Goal: Task Accomplishment & Management: Use online tool/utility

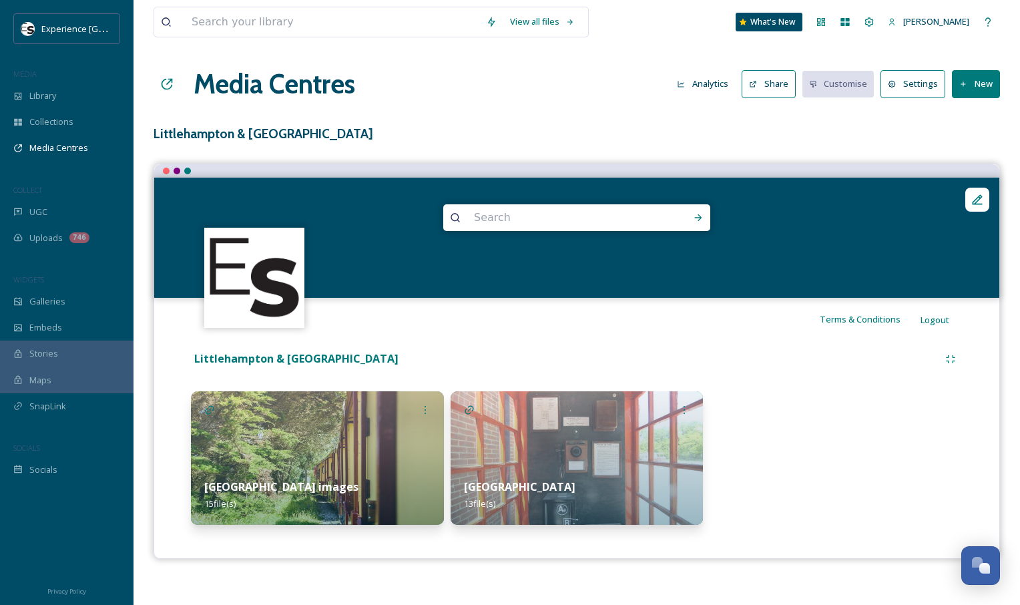
click at [778, 92] on button "Share" at bounding box center [769, 83] width 54 height 27
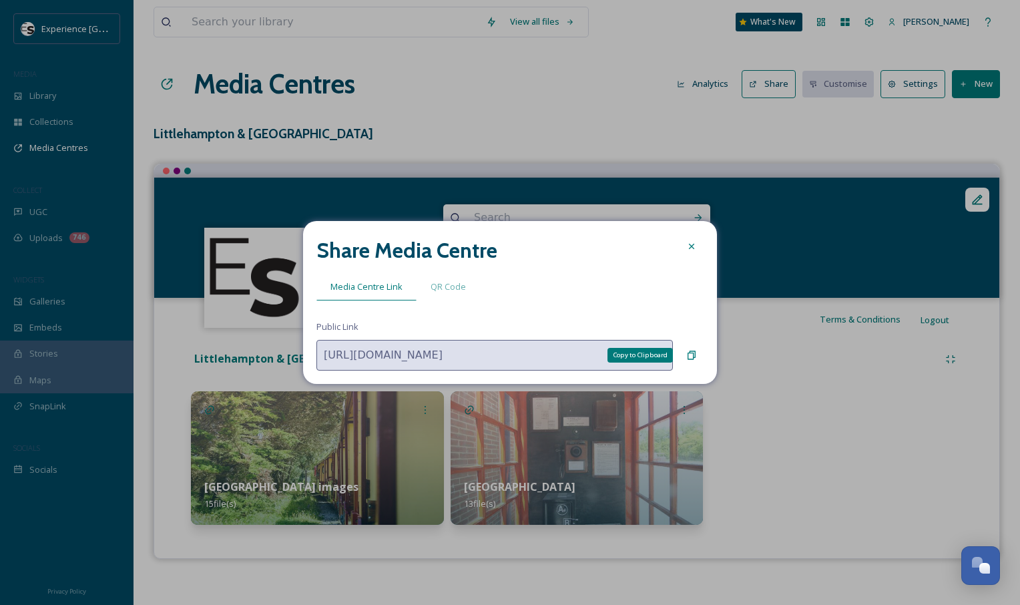
click at [691, 357] on icon at bounding box center [691, 355] width 11 height 11
click at [691, 252] on div at bounding box center [692, 246] width 24 height 24
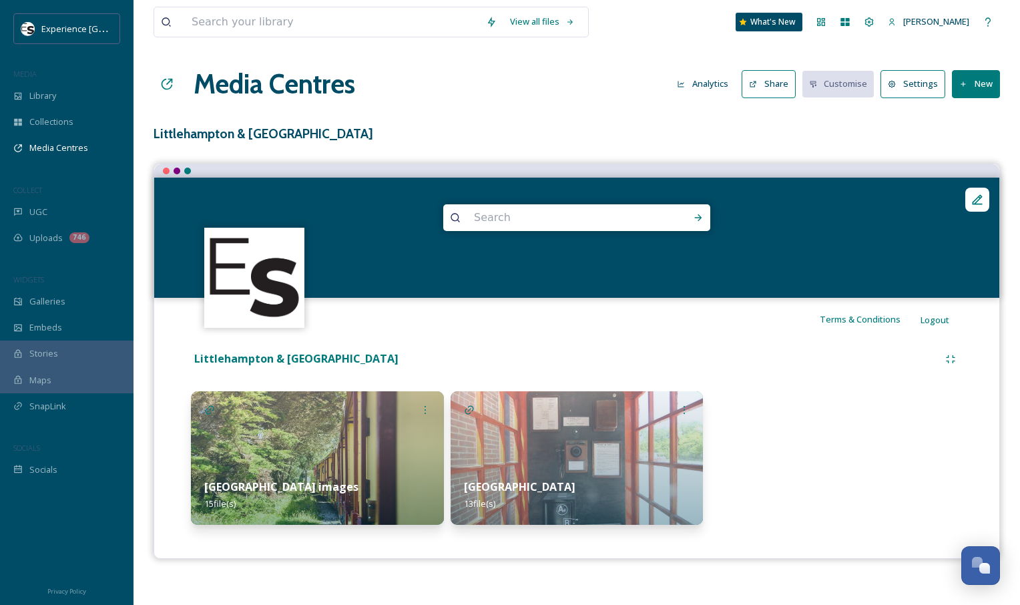
click at [916, 82] on button "Settings" at bounding box center [913, 83] width 65 height 27
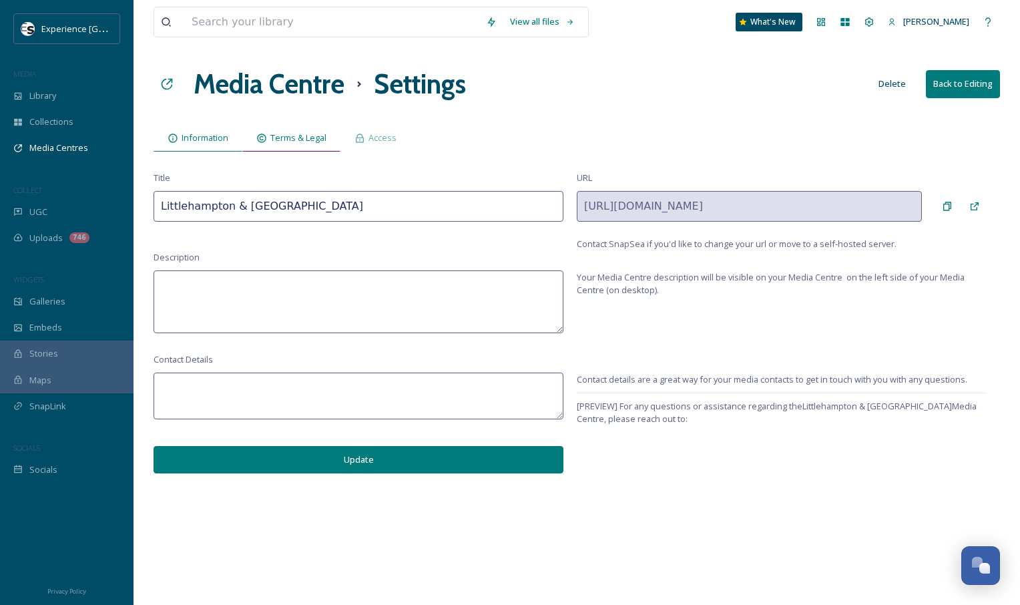
click at [328, 143] on div "Terms & Legal" at bounding box center [291, 137] width 98 height 27
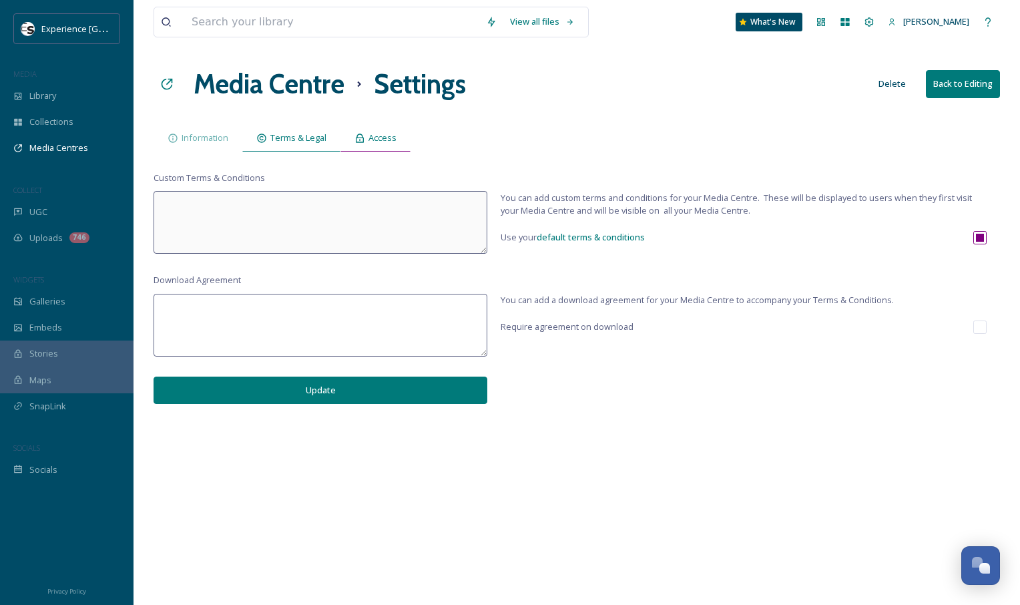
click at [376, 146] on div "Access" at bounding box center [375, 137] width 70 height 27
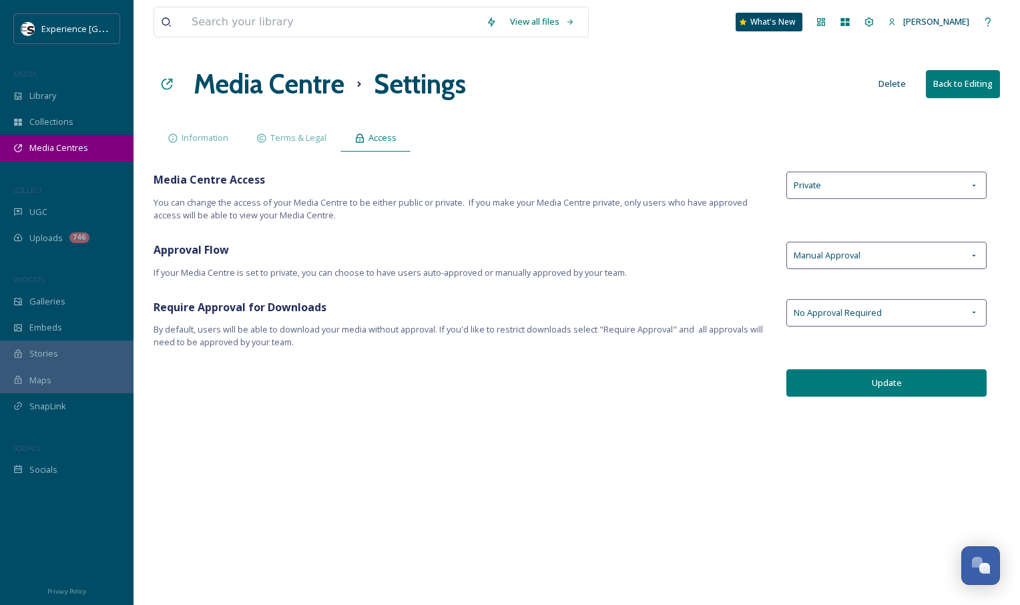
click at [49, 153] on span "Media Centres" at bounding box center [58, 148] width 59 height 13
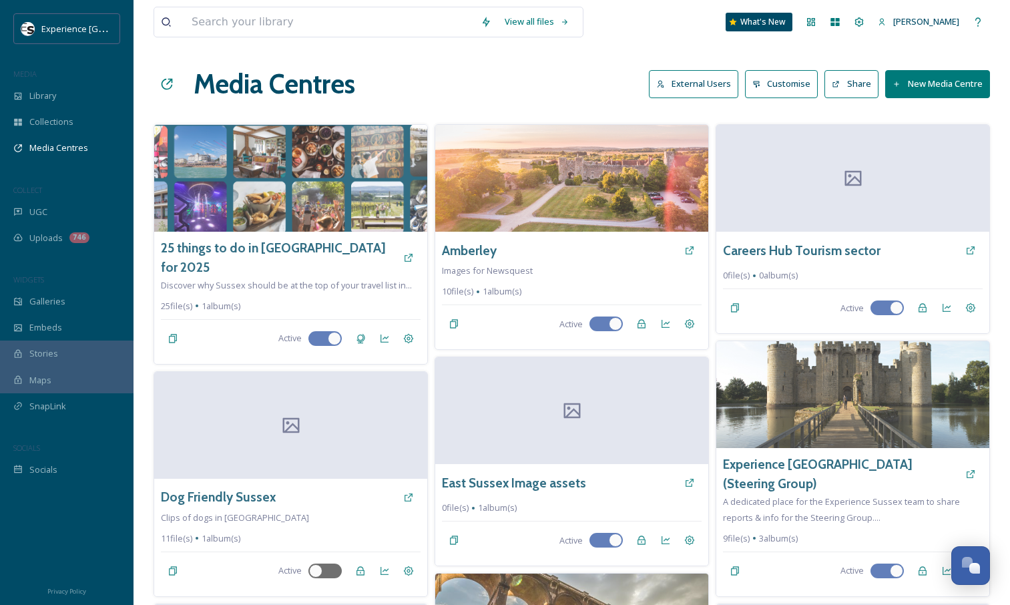
click at [688, 91] on button "External Users" at bounding box center [693, 83] width 89 height 27
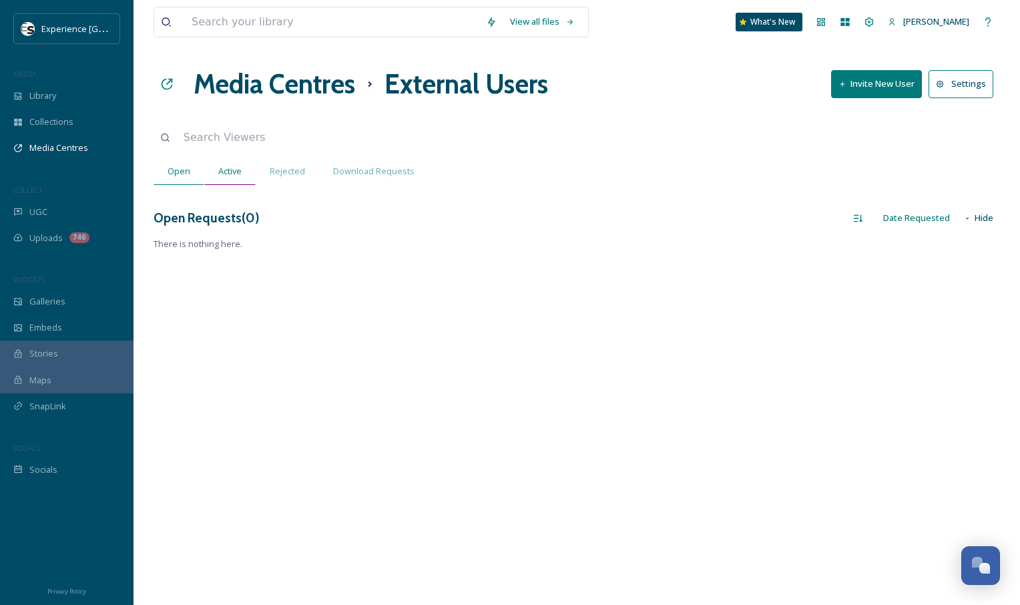
click at [233, 166] on span "Active" at bounding box center [229, 171] width 23 height 13
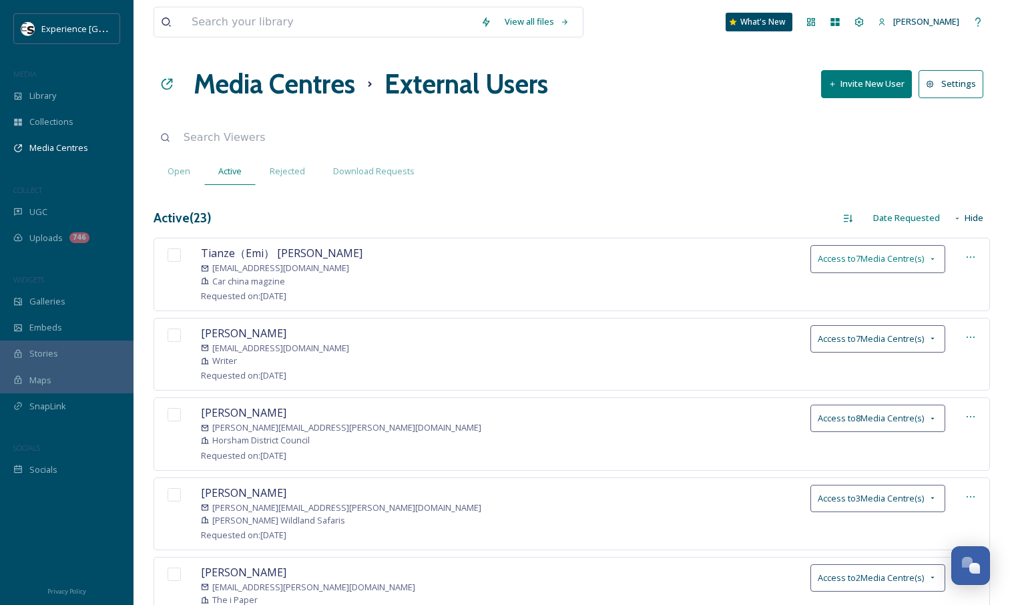
click at [933, 262] on icon at bounding box center [932, 259] width 11 height 11
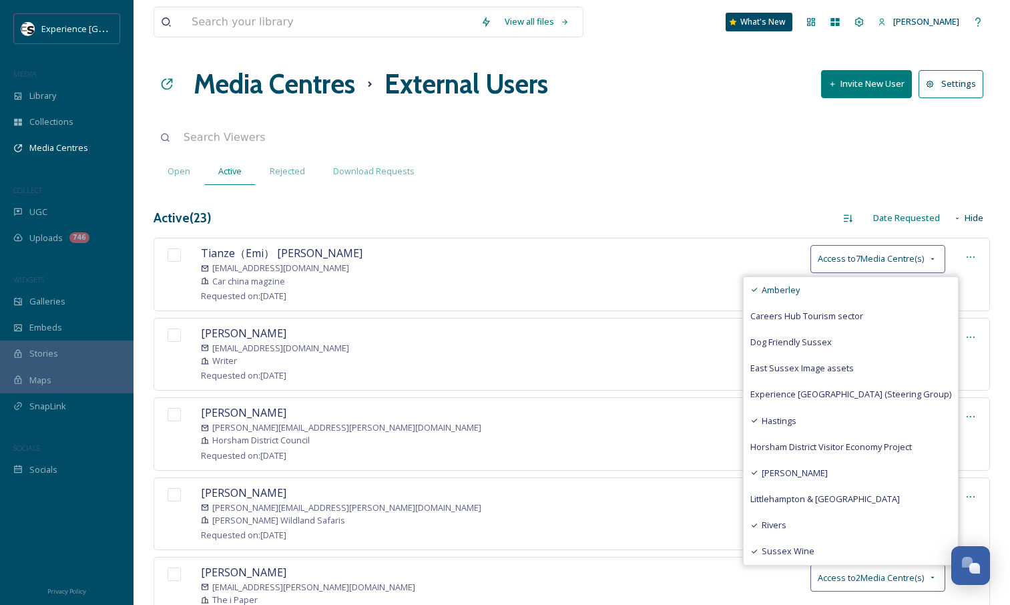
click at [800, 287] on span "Amberley" at bounding box center [781, 290] width 38 height 13
click at [796, 422] on span "Hastings" at bounding box center [779, 421] width 35 height 13
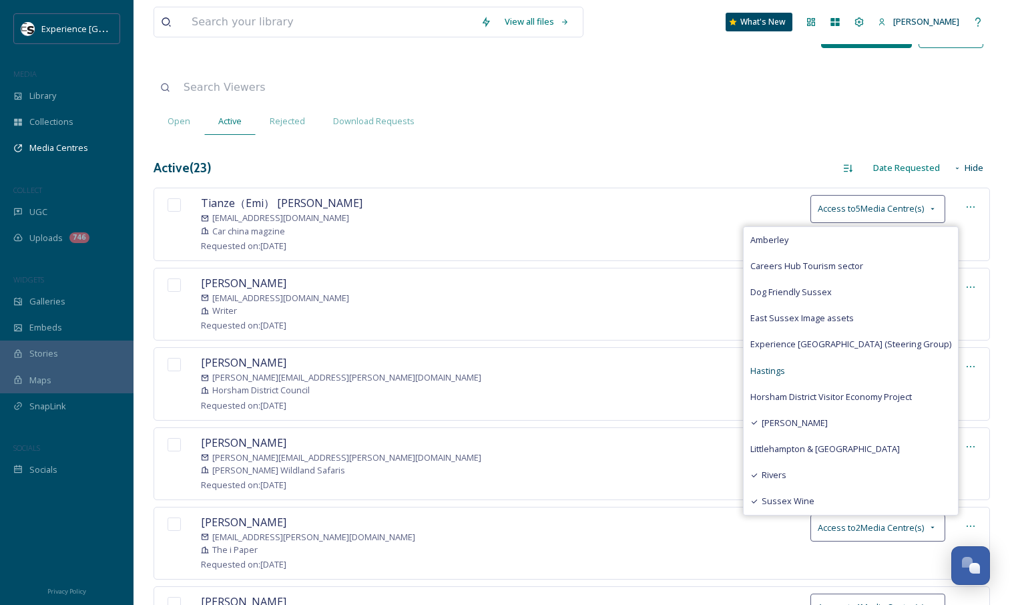
scroll to position [57, 0]
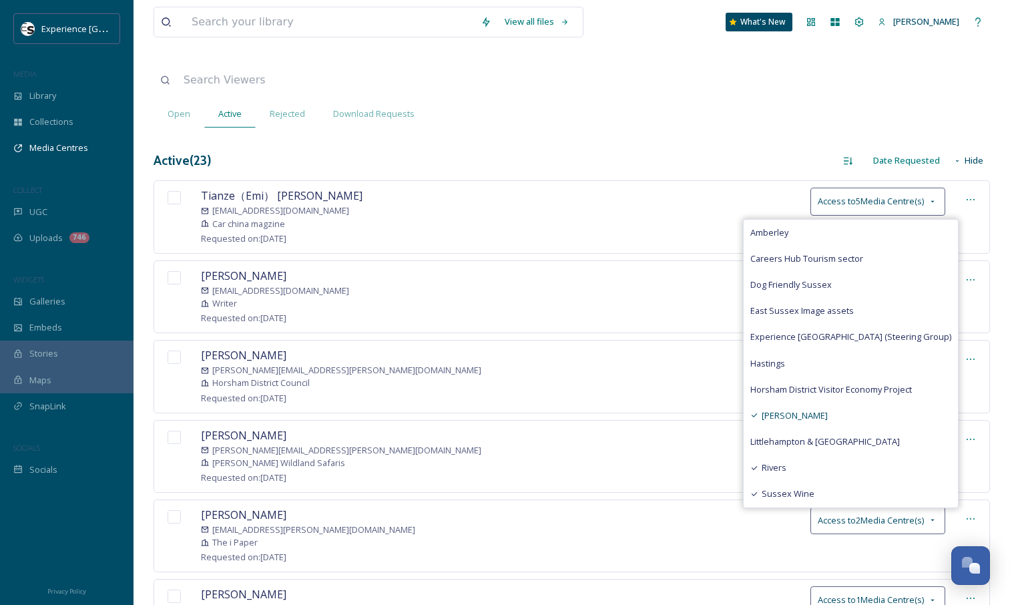
click at [819, 417] on span "[PERSON_NAME]" at bounding box center [795, 415] width 66 height 13
click at [818, 459] on div "Rivers" at bounding box center [851, 468] width 214 height 26
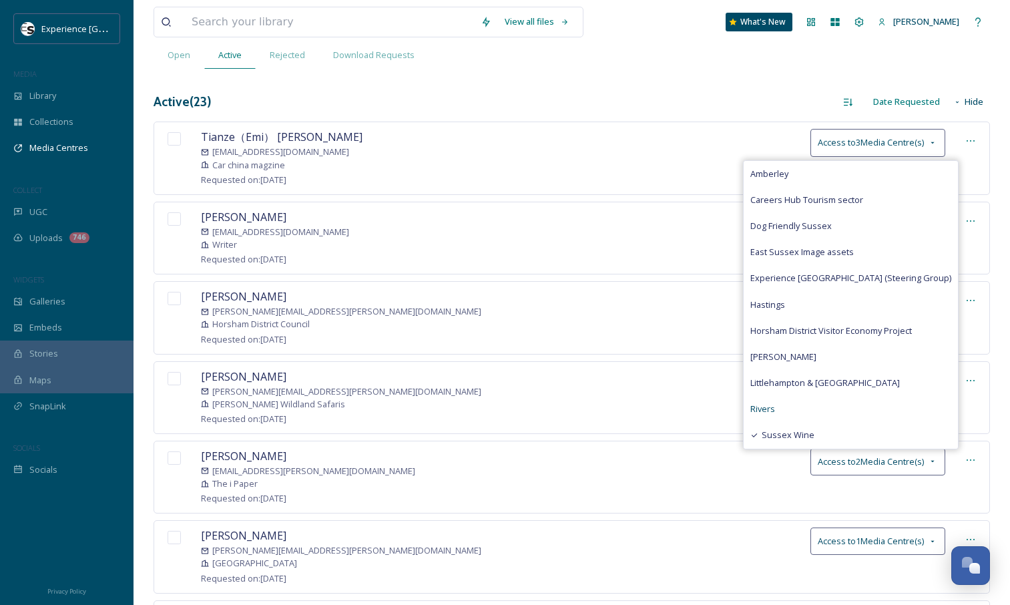
scroll to position [117, 0]
click at [843, 381] on span "Littlehampton & [GEOGRAPHIC_DATA]" at bounding box center [825, 382] width 150 height 13
click at [806, 435] on span "Sussex Wine" at bounding box center [788, 434] width 53 height 13
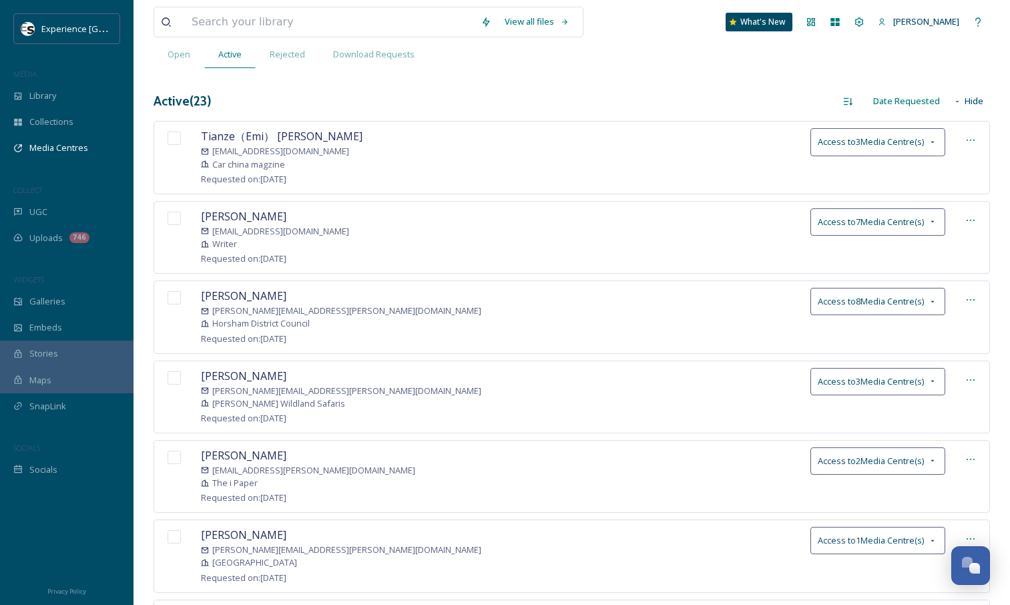
click at [569, 160] on div "Tianze（Emi） [PERSON_NAME] [EMAIL_ADDRESS][DOMAIN_NAME] Car china magzine Reques…" at bounding box center [572, 157] width 837 height 73
click at [922, 140] on span "Access to 3 Media Centre(s)" at bounding box center [871, 142] width 106 height 13
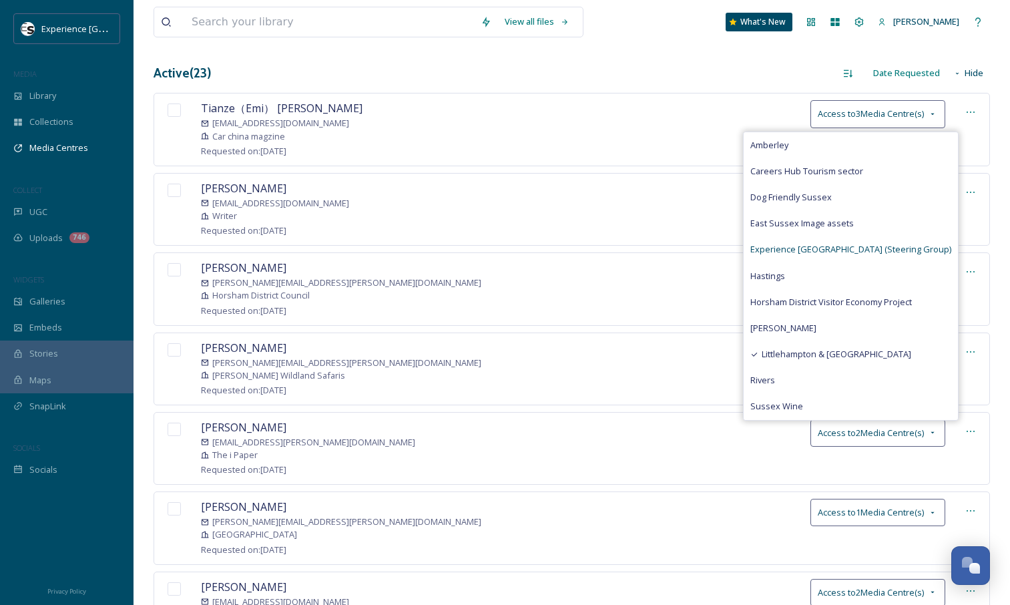
scroll to position [146, 0]
click at [600, 136] on div "Tianze（Emi） [PERSON_NAME] [EMAIL_ADDRESS][DOMAIN_NAME] Car china magzine Reques…" at bounding box center [572, 128] width 837 height 73
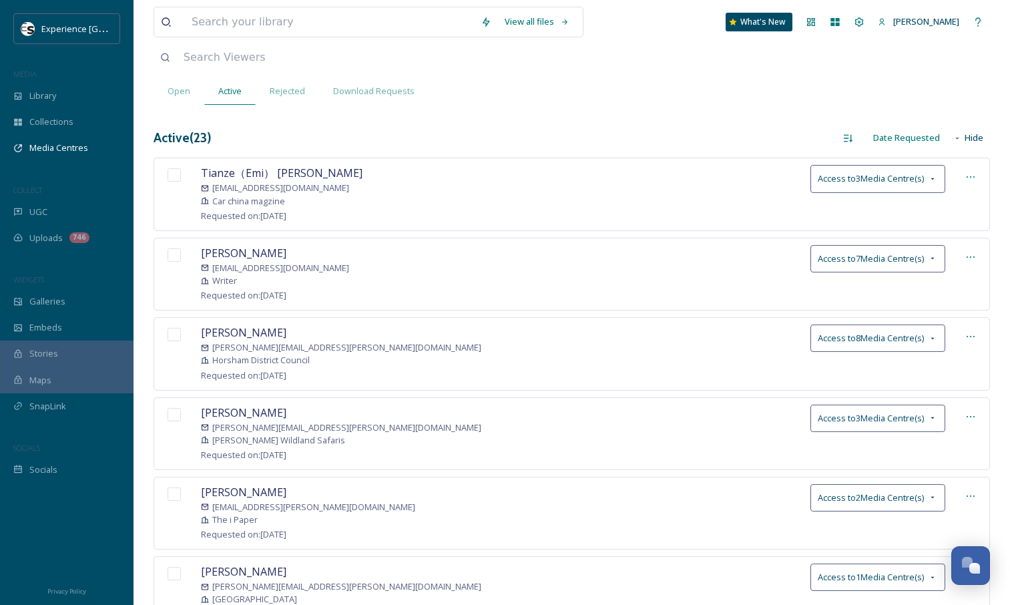
scroll to position [79, 0]
click at [54, 144] on span "Media Centres" at bounding box center [58, 148] width 59 height 13
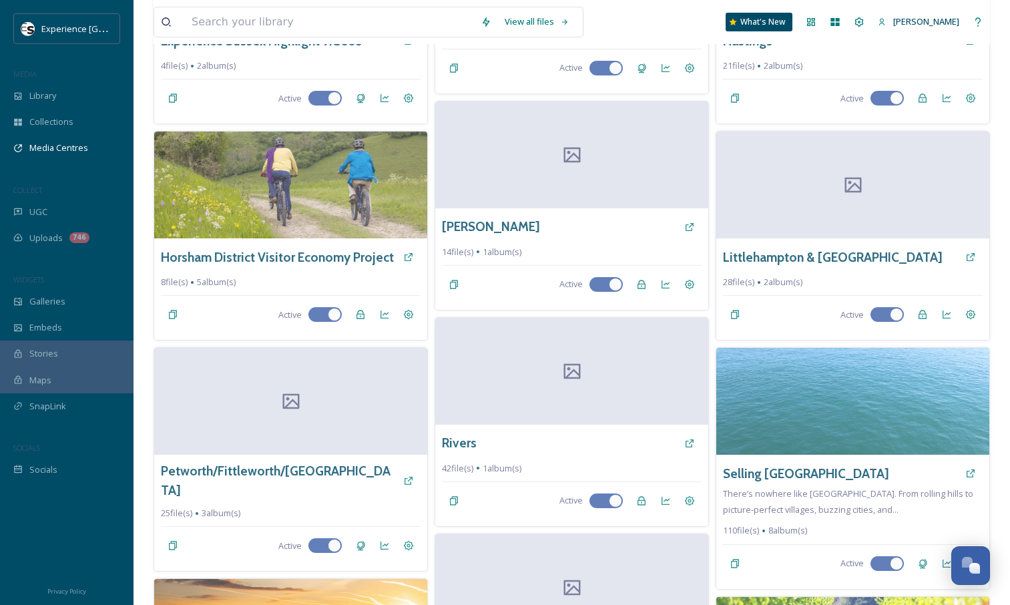
scroll to position [718, 0]
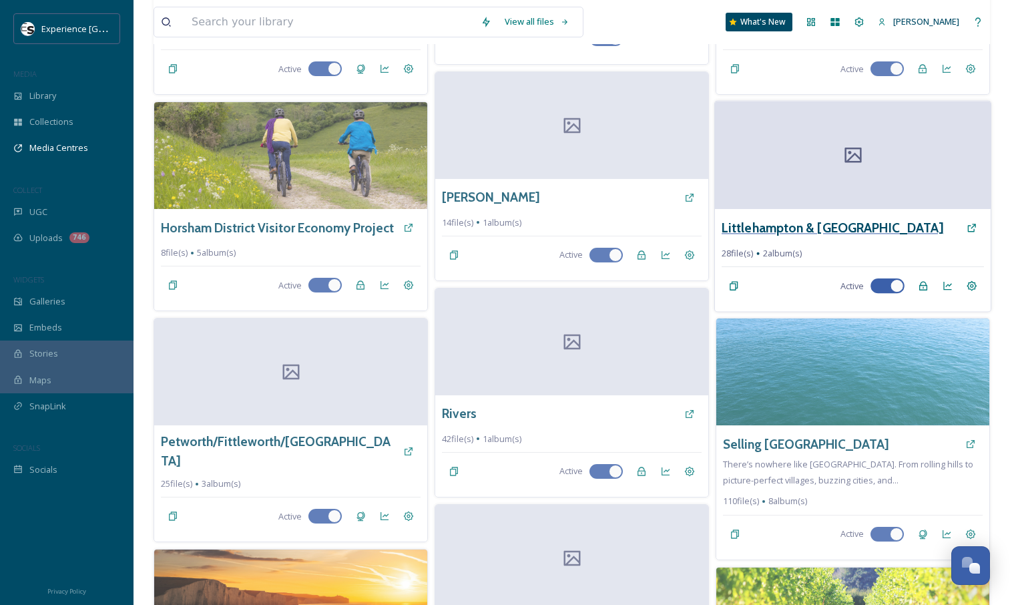
click at [766, 223] on h3 "Littlehampton & [GEOGRAPHIC_DATA]" at bounding box center [833, 227] width 222 height 19
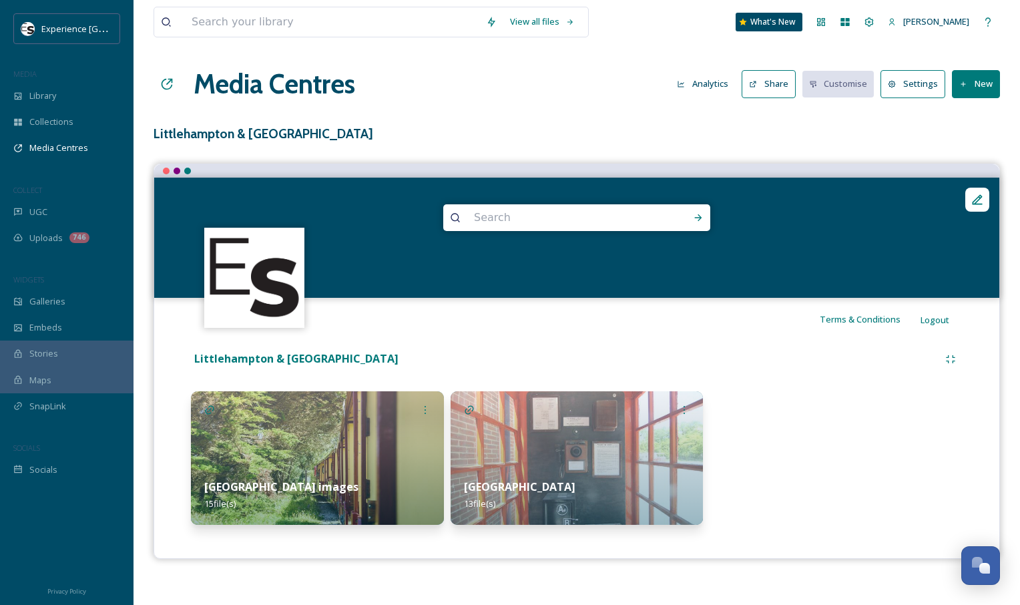
click at [571, 468] on div "[GEOGRAPHIC_DATA] 13 file(s)" at bounding box center [577, 494] width 253 height 59
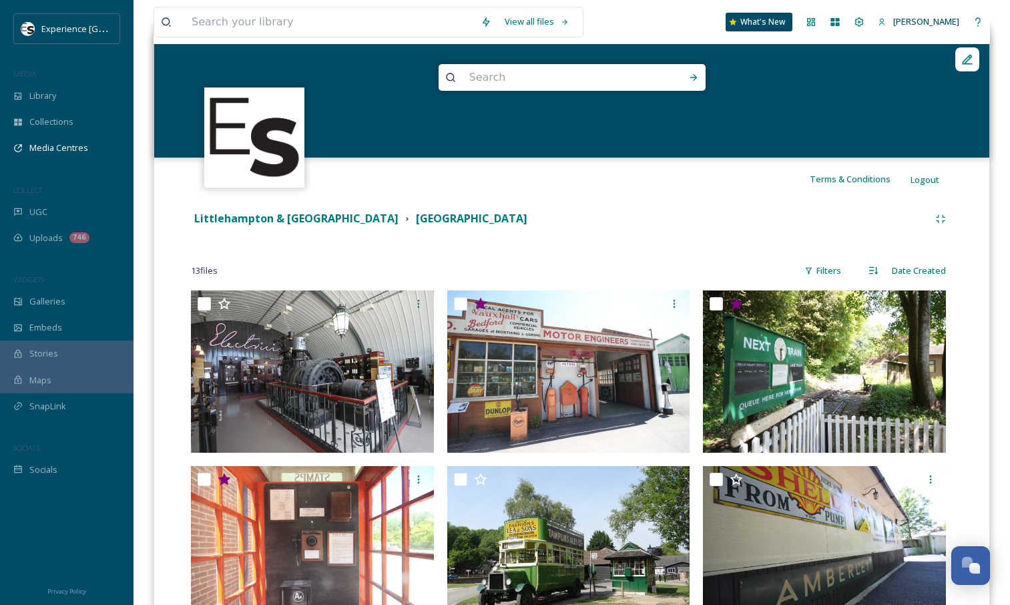
scroll to position [141, 0]
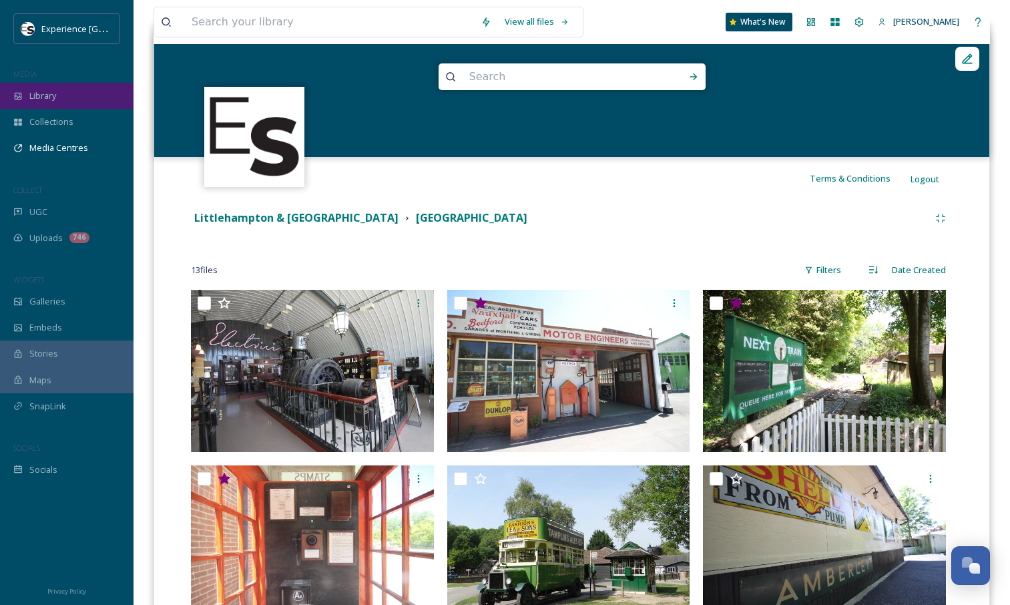
click at [75, 96] on div "Library" at bounding box center [67, 96] width 134 height 26
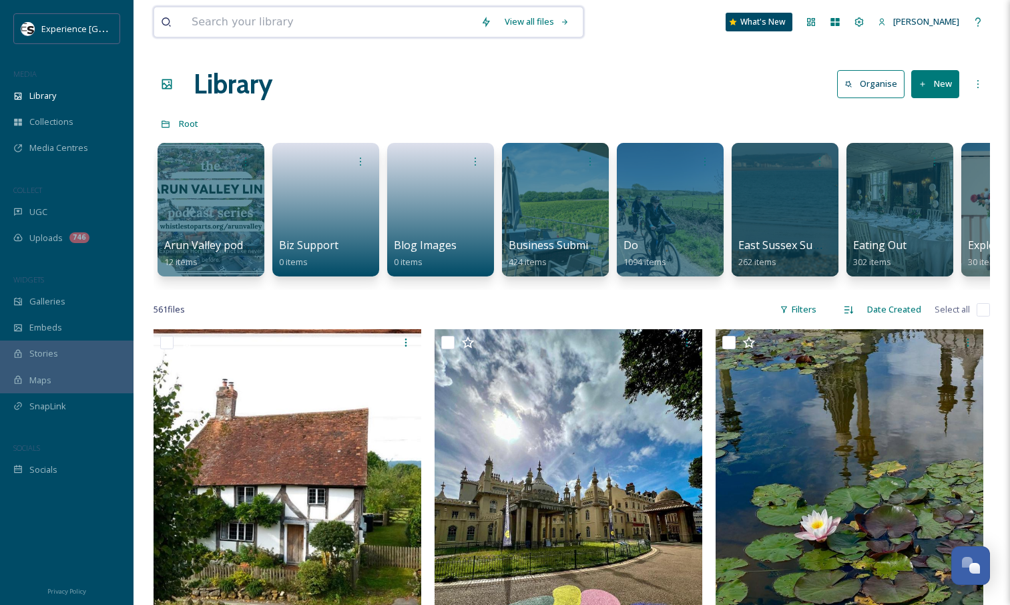
click at [218, 23] on input at bounding box center [329, 21] width 289 height 29
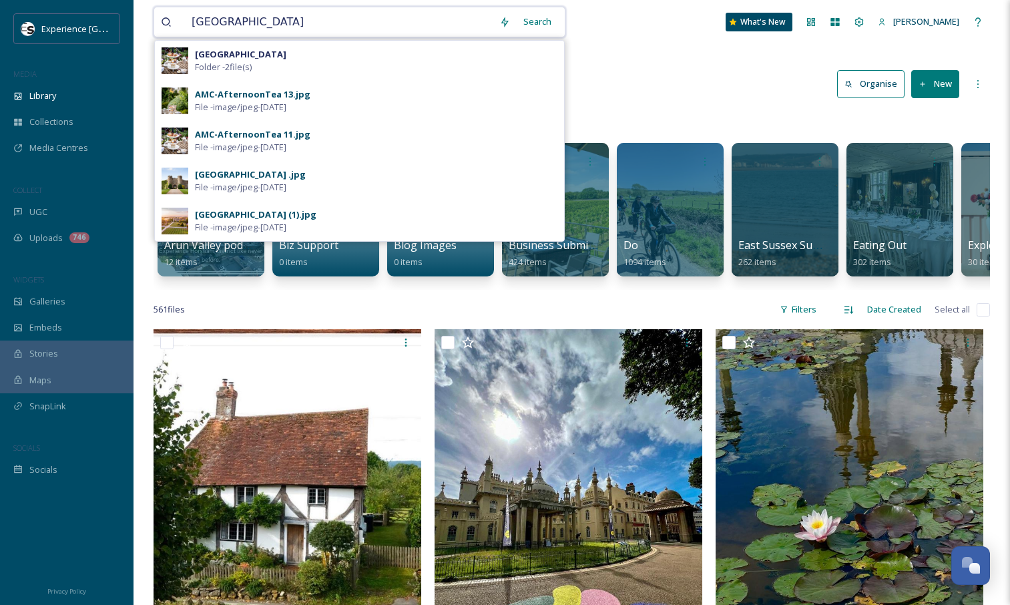
type input "[GEOGRAPHIC_DATA]"
click at [269, 177] on div "[GEOGRAPHIC_DATA] .jpg" at bounding box center [250, 174] width 111 height 13
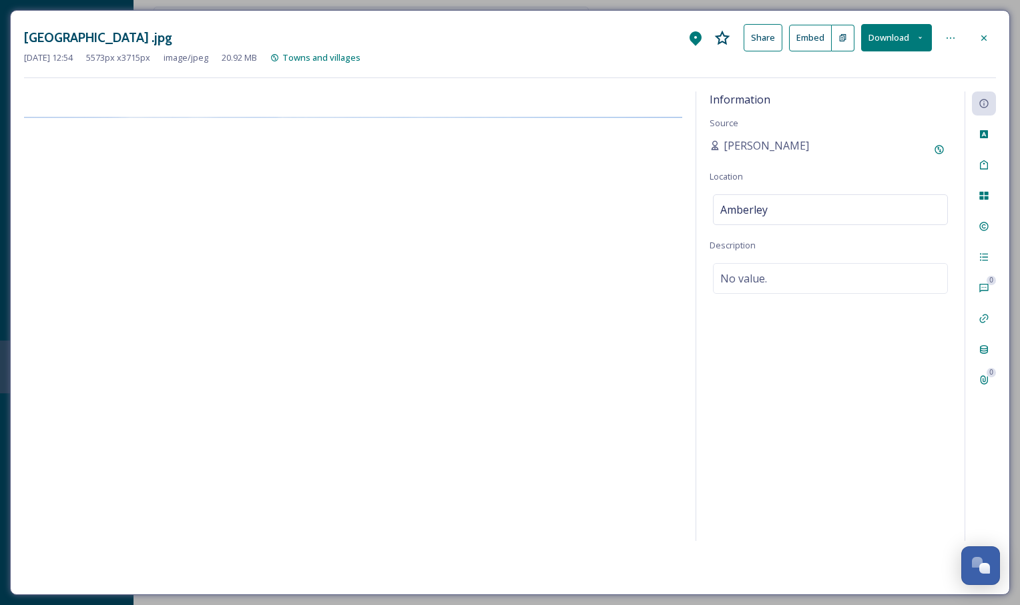
click at [950, 39] on icon at bounding box center [950, 38] width 11 height 11
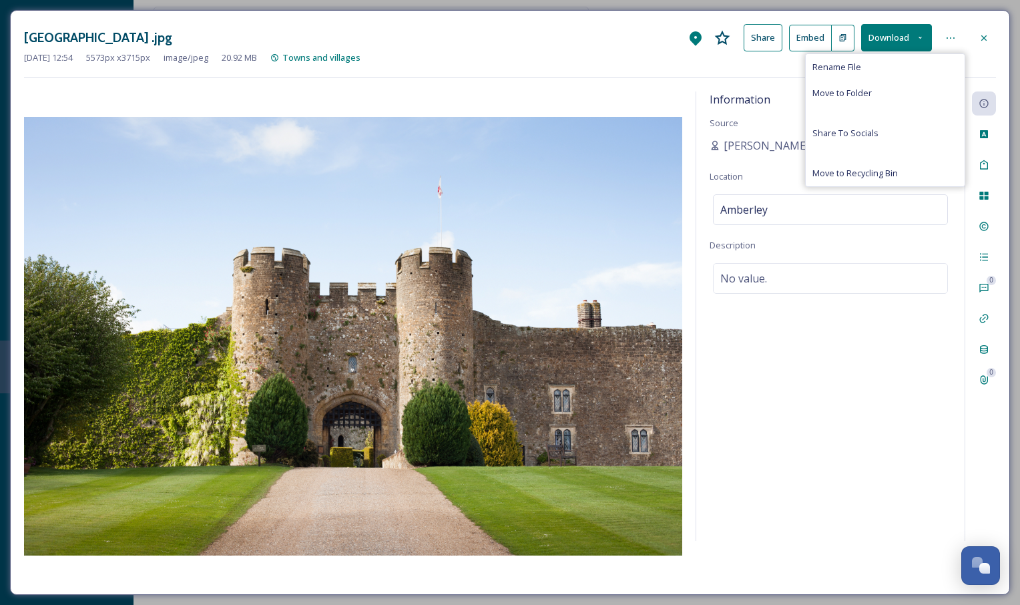
click at [950, 39] on icon at bounding box center [950, 38] width 11 height 11
click at [981, 39] on icon at bounding box center [984, 38] width 11 height 11
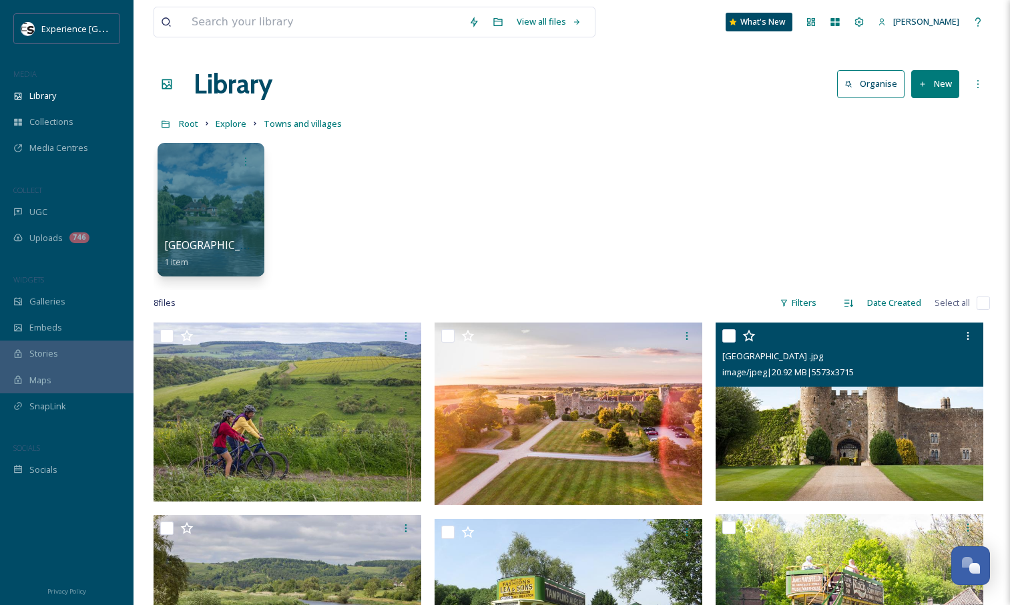
click at [732, 336] on input "checkbox" at bounding box center [728, 335] width 13 height 13
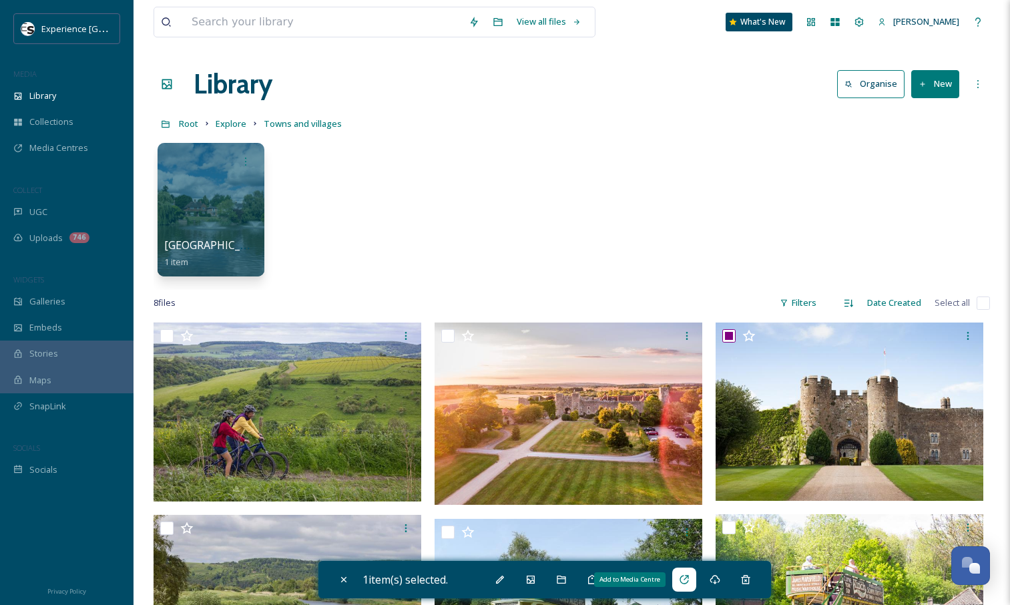
click at [690, 584] on icon at bounding box center [684, 579] width 11 height 11
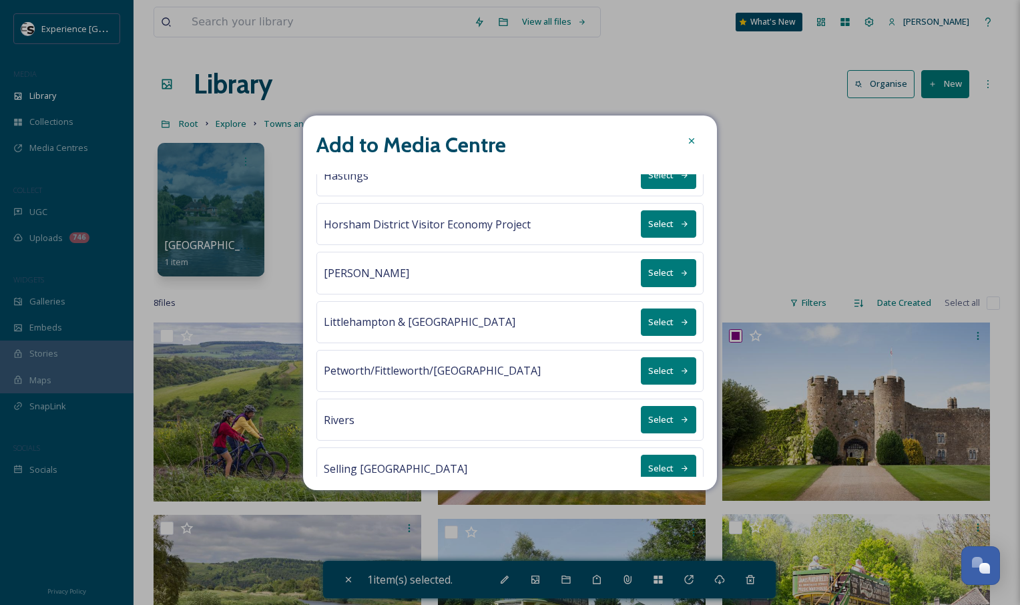
scroll to position [492, 0]
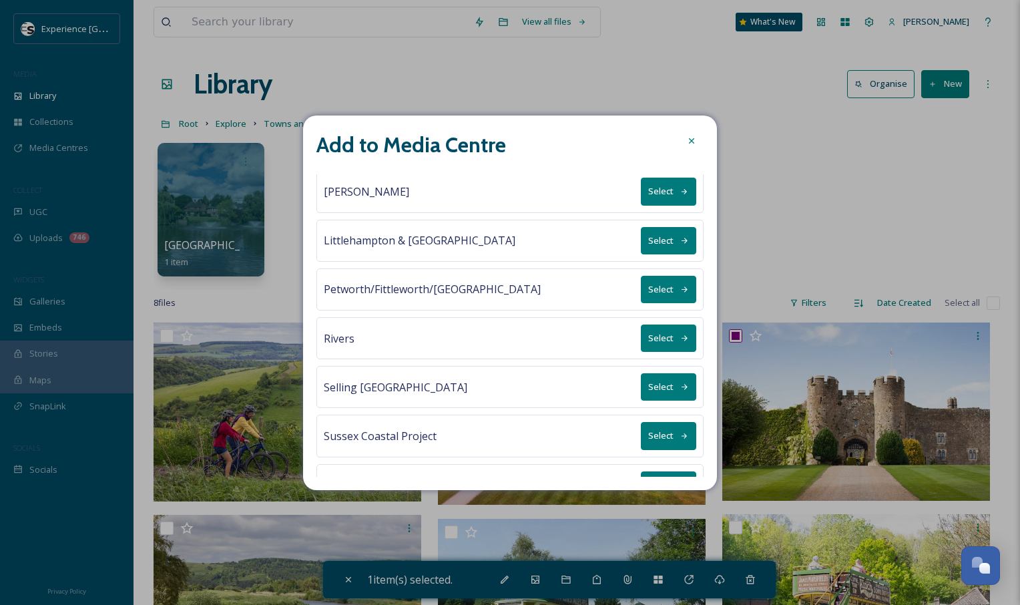
click at [656, 248] on button "Select" at bounding box center [668, 240] width 55 height 27
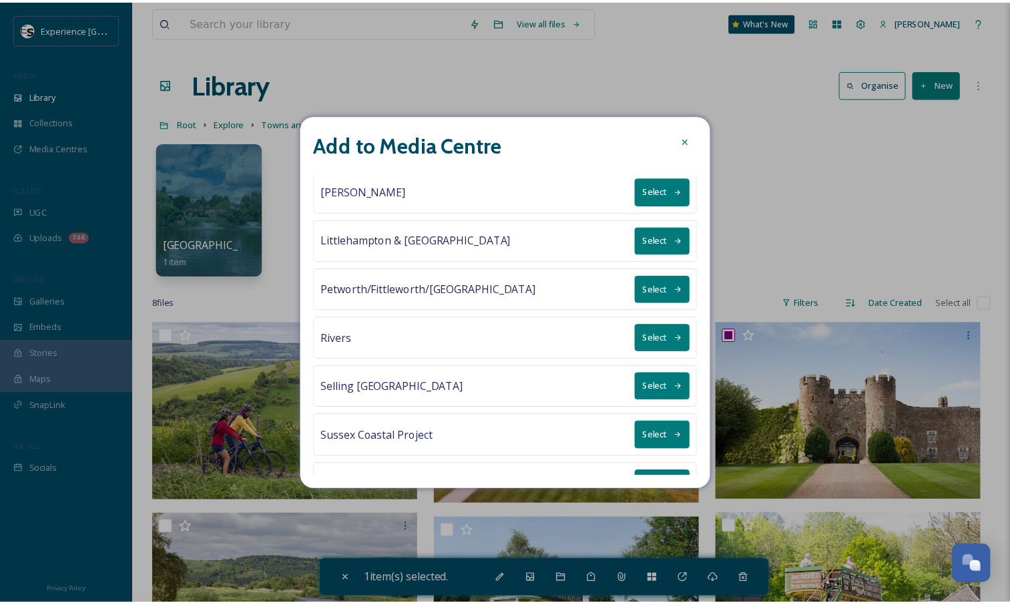
scroll to position [0, 0]
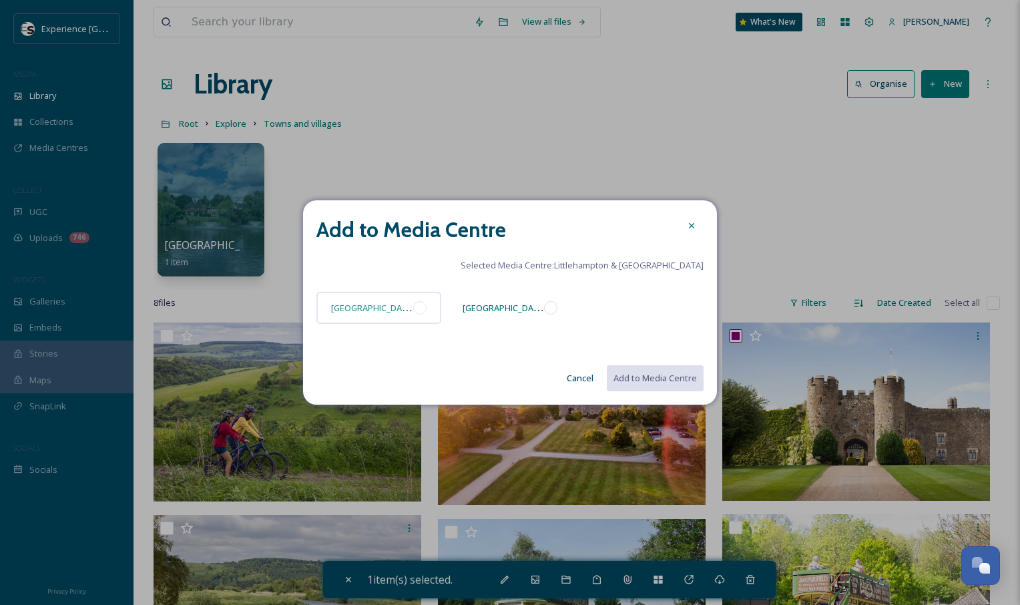
click at [547, 307] on div at bounding box center [550, 307] width 13 height 13
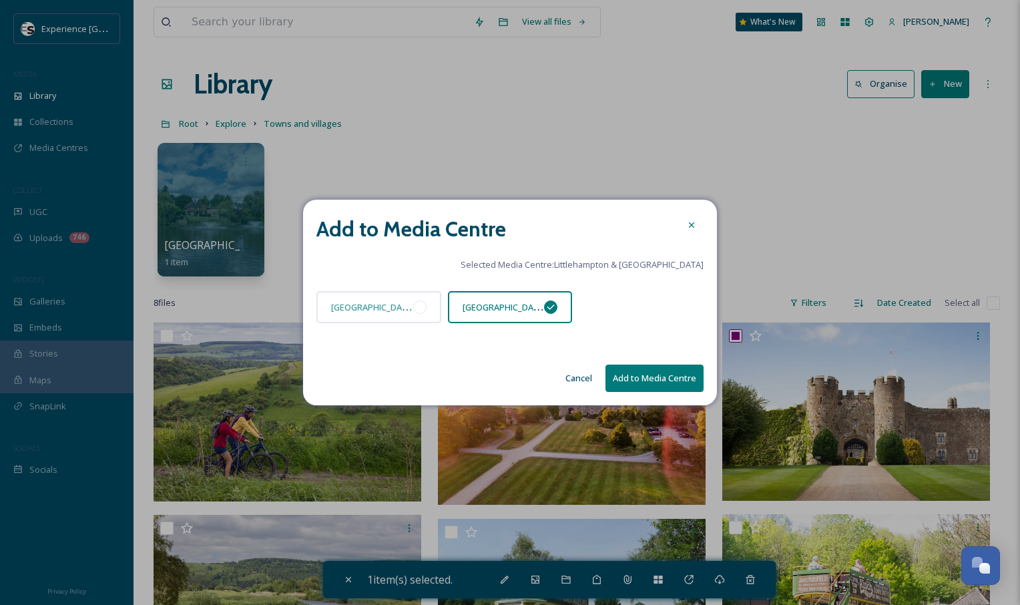
click at [638, 377] on button "Add to Media Centre" at bounding box center [655, 378] width 98 height 27
checkbox input "false"
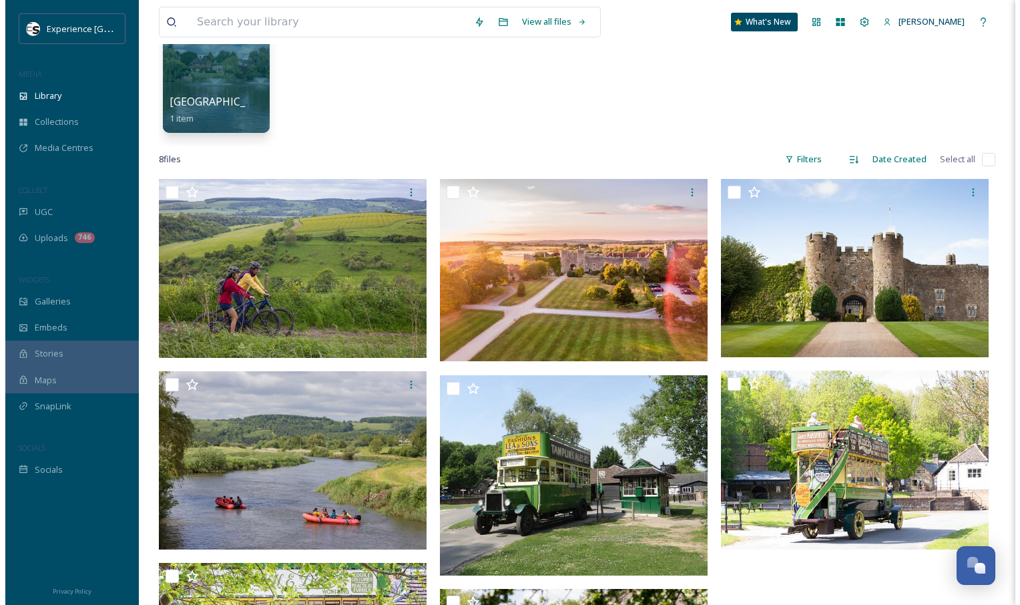
scroll to position [143, 0]
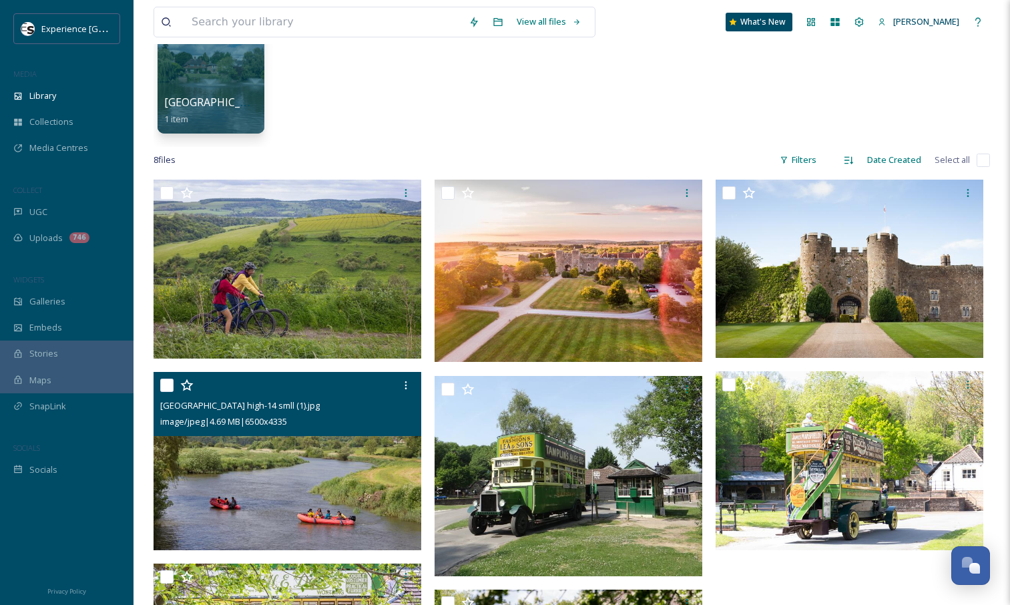
click at [160, 390] on input "checkbox" at bounding box center [166, 385] width 13 height 13
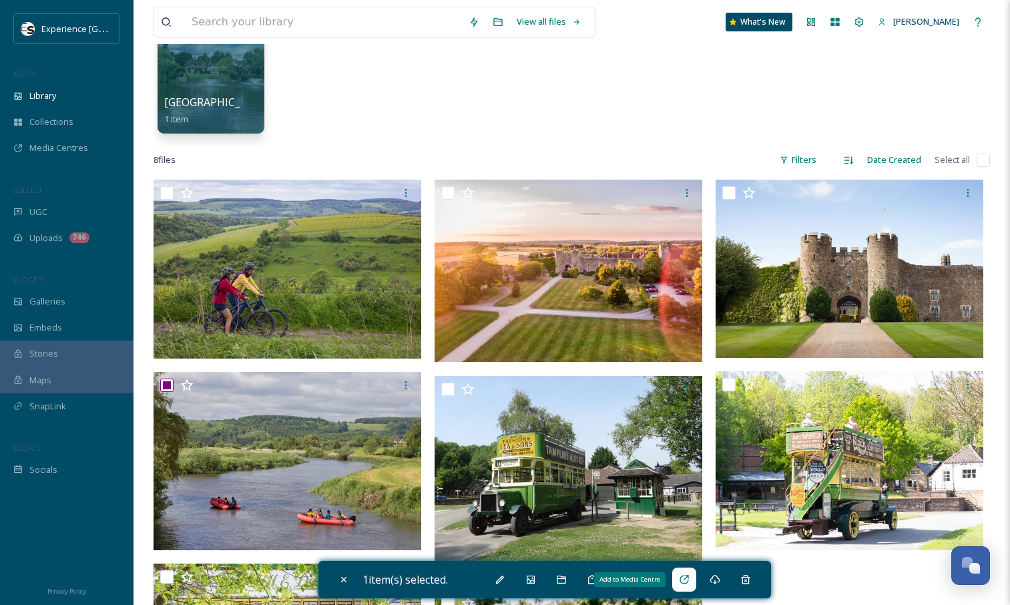
click at [694, 584] on div "Add to Media Centre" at bounding box center [684, 579] width 24 height 24
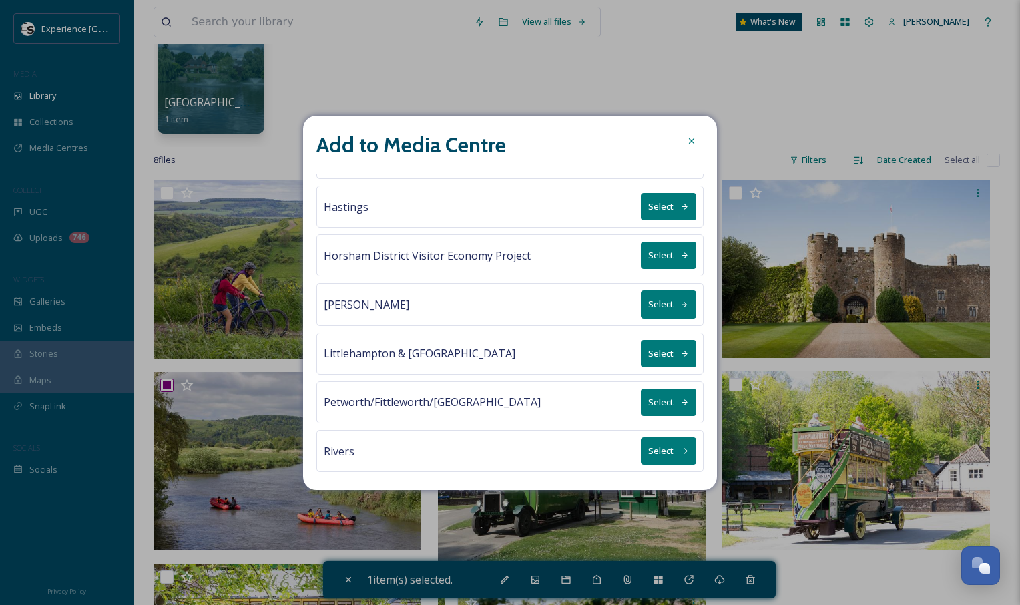
scroll to position [379, 0]
click at [680, 355] on icon at bounding box center [684, 354] width 9 height 9
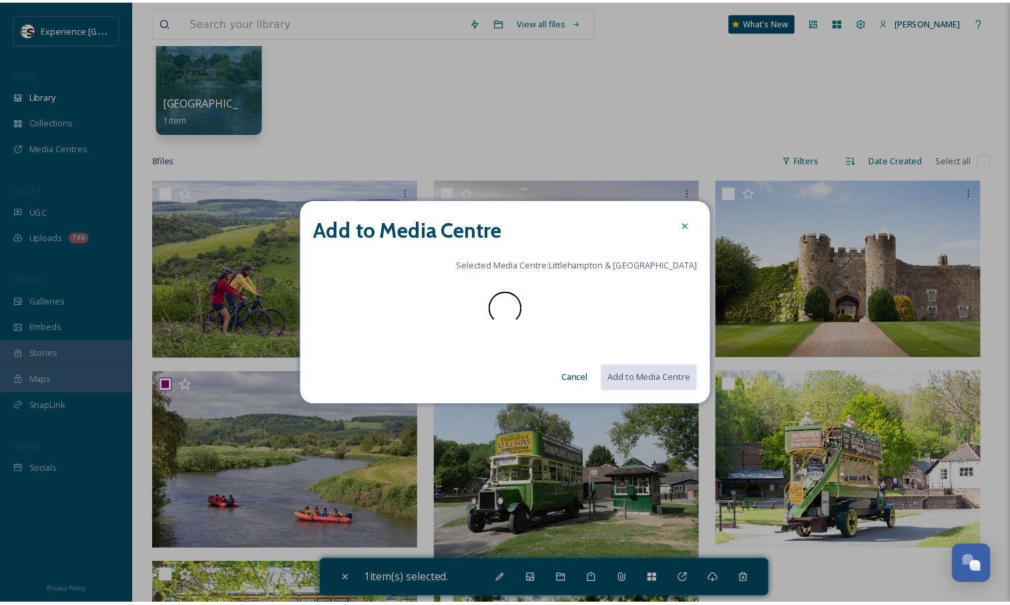
scroll to position [0, 0]
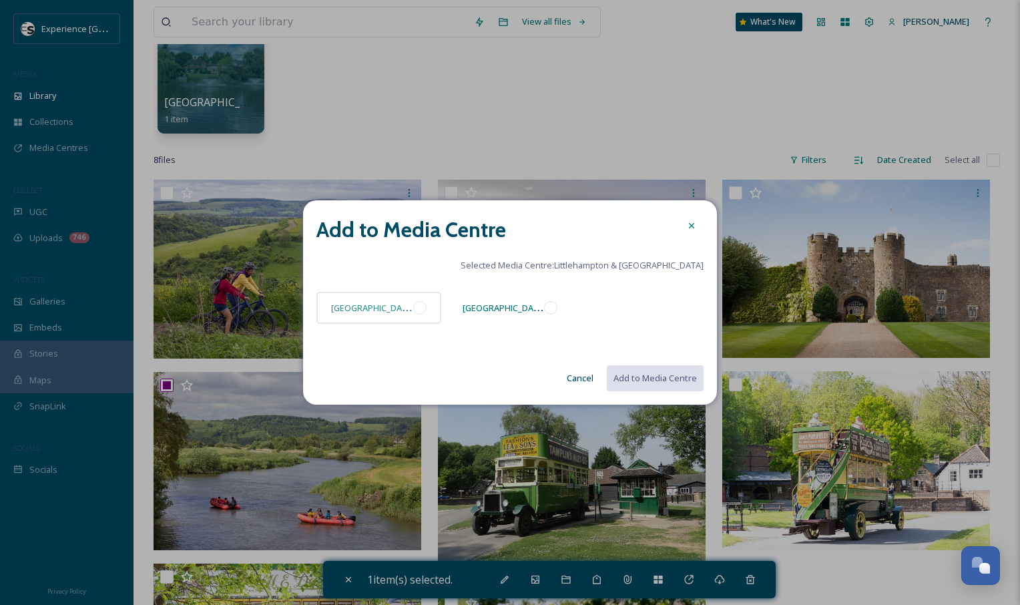
click at [549, 306] on div at bounding box center [550, 307] width 13 height 13
click at [650, 381] on button "Add to Media Centre" at bounding box center [655, 378] width 98 height 27
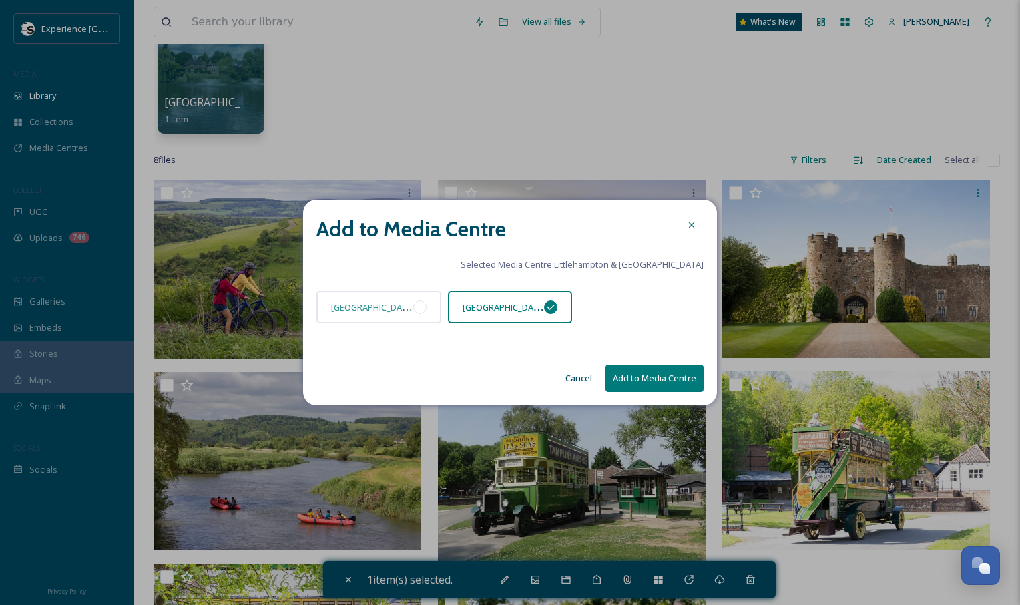
checkbox input "false"
